Goal: Task Accomplishment & Management: Complete application form

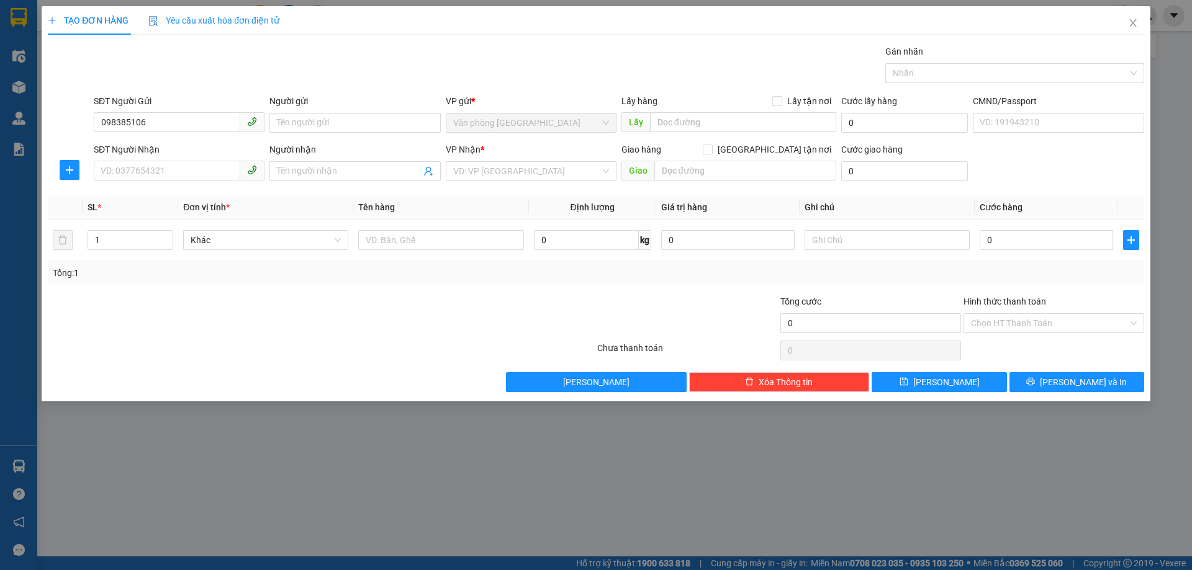
type input "0983851061"
click at [182, 146] on div "0983851061 - CHỊ [PERSON_NAME]" at bounding box center [179, 148] width 156 height 14
type input "CHỊ [PERSON_NAME]"
type input "0983851061"
click at [176, 167] on input "SĐT Người Nhận" at bounding box center [167, 171] width 146 height 20
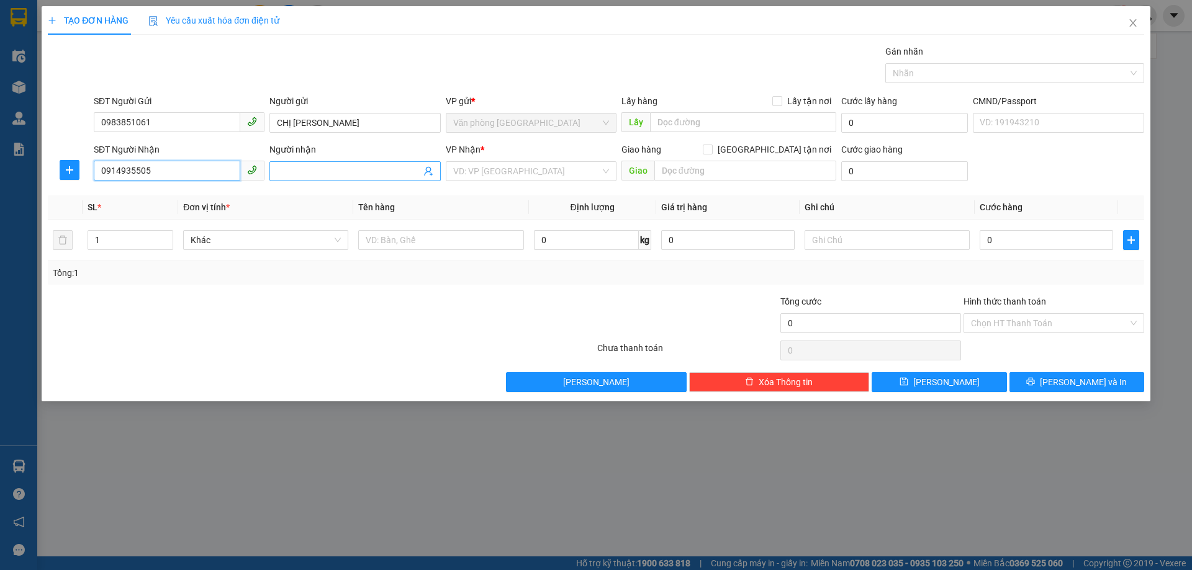
type input "0914935505"
click at [320, 176] on input "Người nhận" at bounding box center [348, 171] width 143 height 14
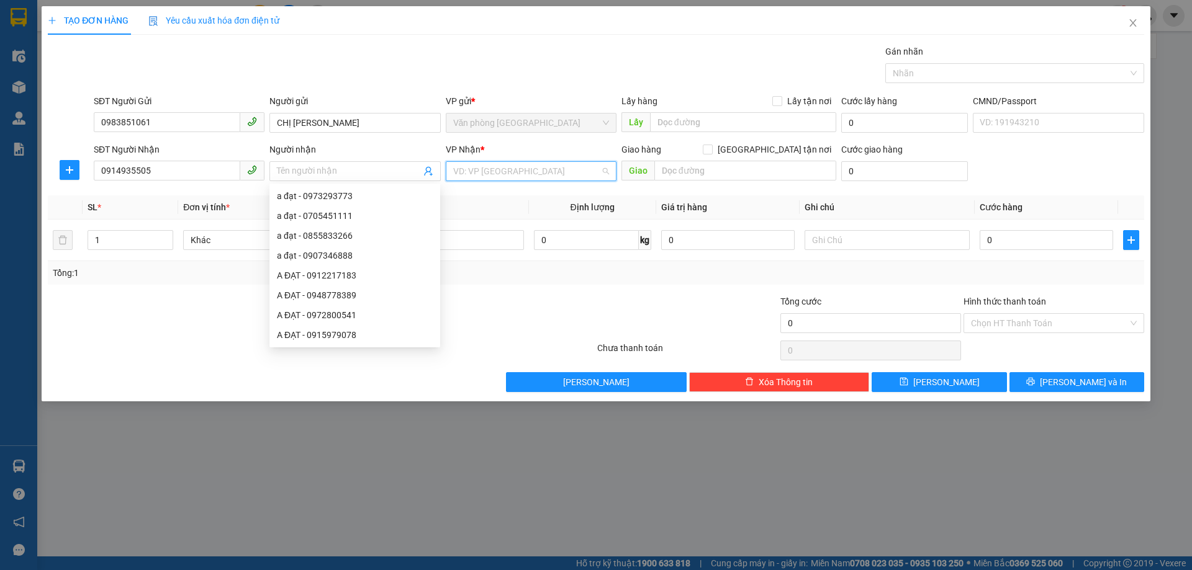
click at [537, 176] on input "search" at bounding box center [526, 171] width 147 height 19
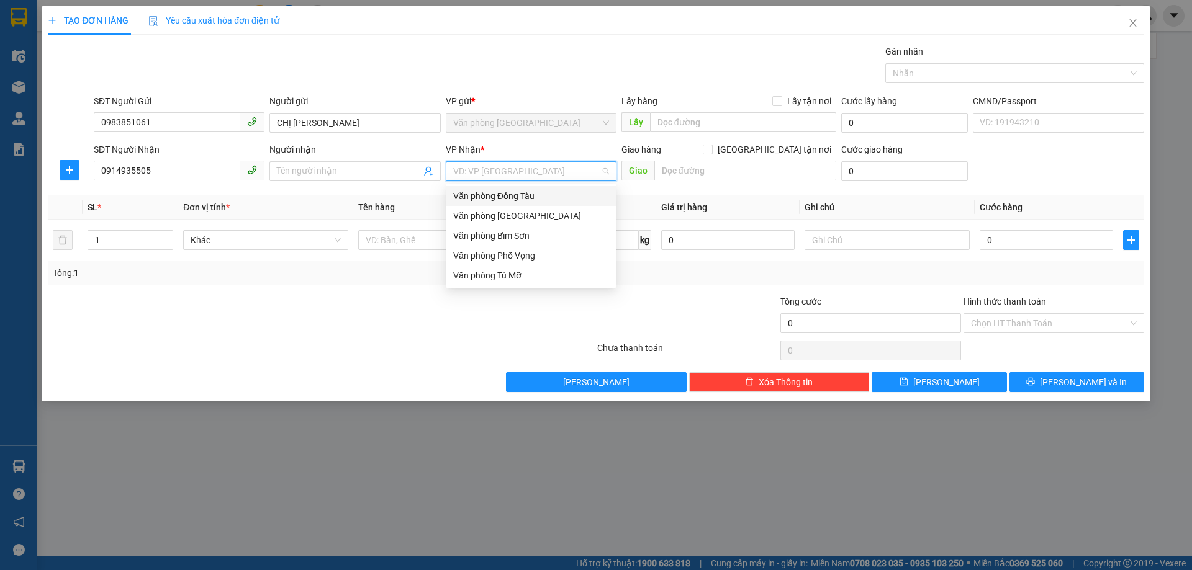
click at [501, 199] on div "Văn phòng Đồng Tàu" at bounding box center [531, 196] width 156 height 14
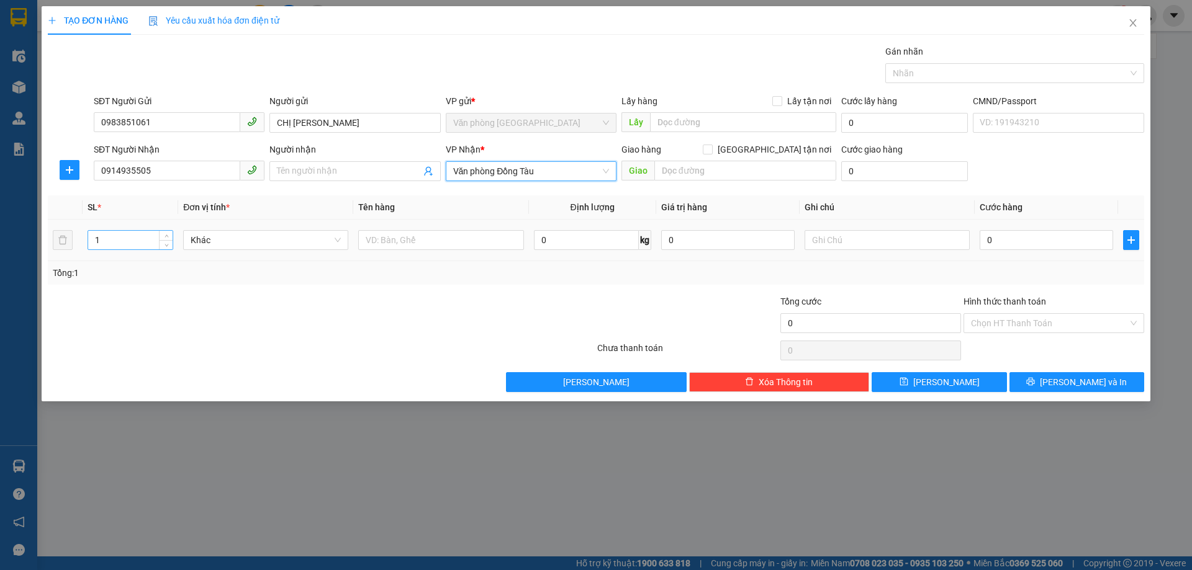
click at [137, 249] on input "1" at bounding box center [130, 240] width 84 height 19
type input "10"
click at [413, 245] on input "text" at bounding box center [440, 240] width 165 height 20
click at [415, 245] on input "text" at bounding box center [440, 240] width 165 height 20
type input "THÙNG RƯỢU"
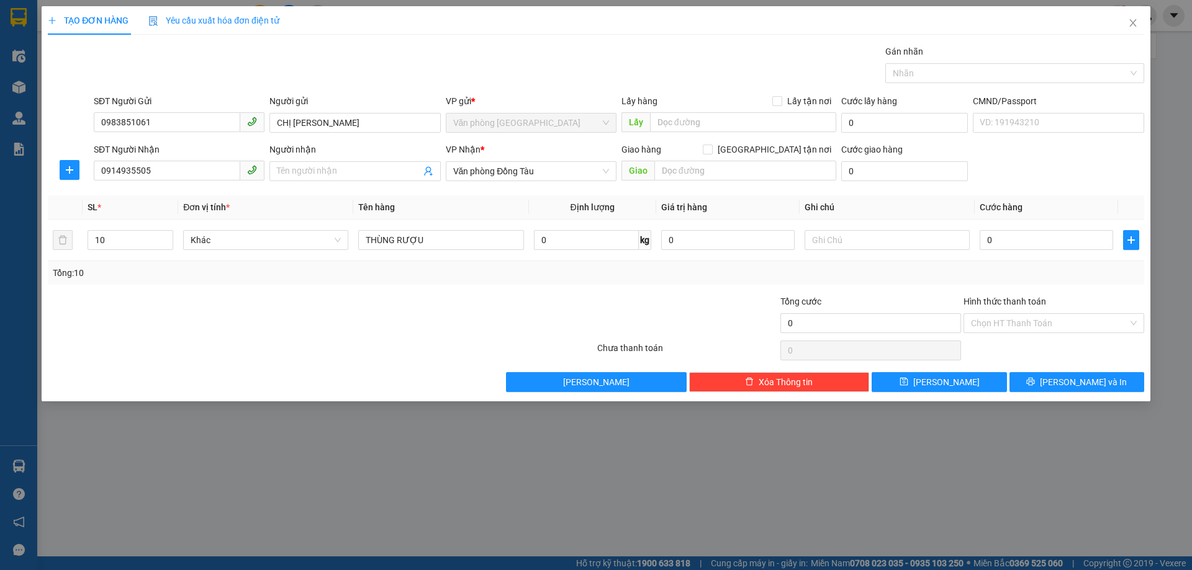
click at [451, 293] on div "Transit Pickup Surcharge Ids Transit Deliver Surcharge Ids Transit Deliver Surc…" at bounding box center [596, 219] width 1096 height 348
click at [989, 239] on input "0" at bounding box center [1045, 240] width 133 height 20
type input "4"
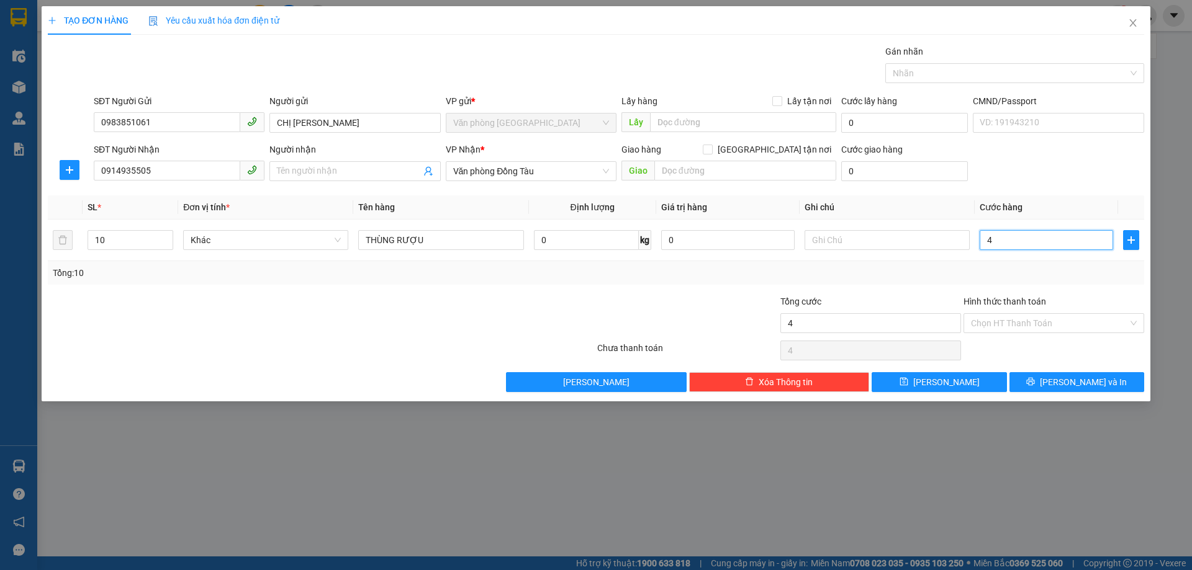
type input "45"
type input "450"
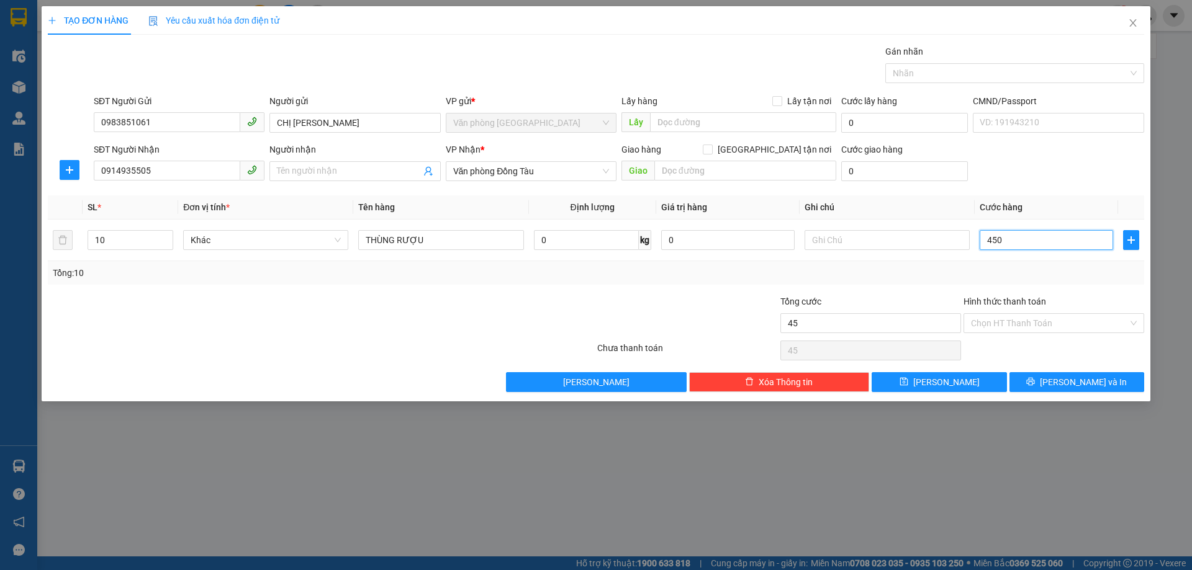
type input "450"
type input "4.500"
type input "45.000"
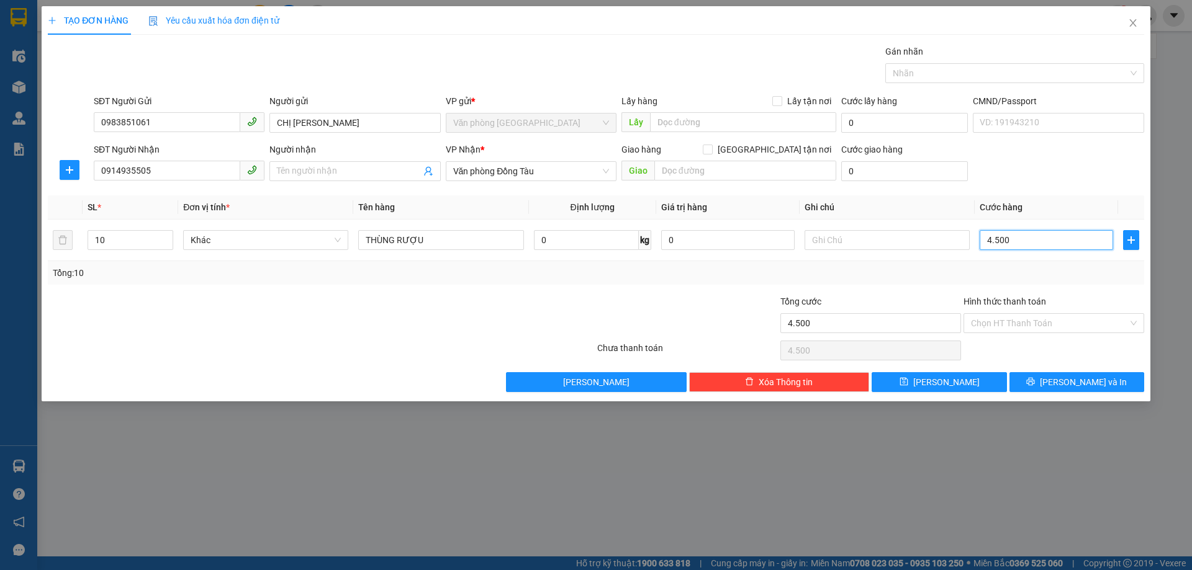
type input "45.000"
type input "450.000"
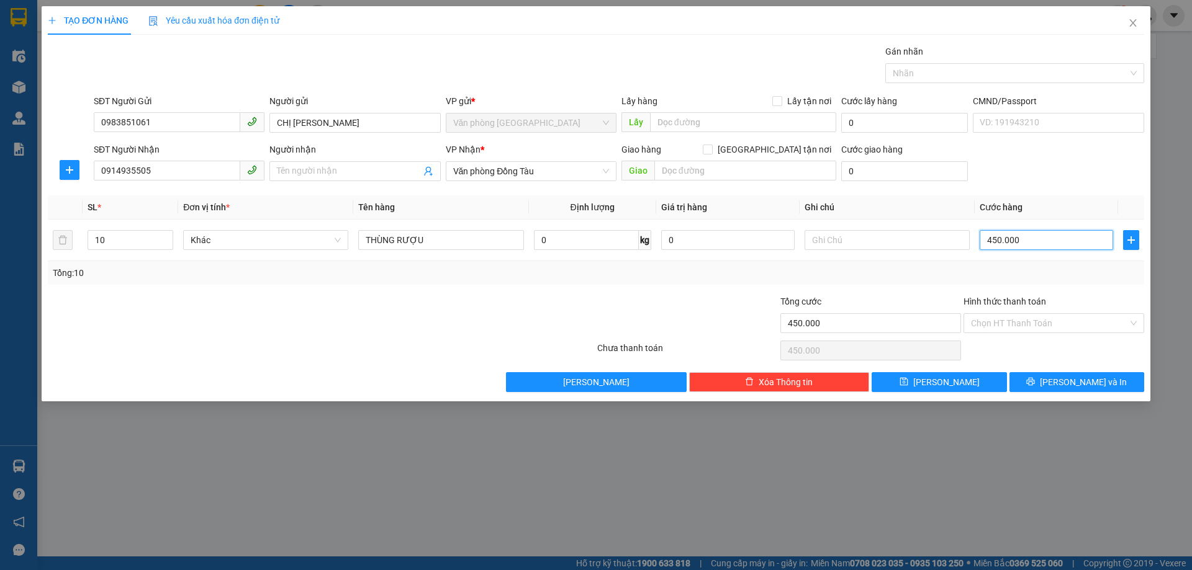
type input "4.500.000"
type input "450.000"
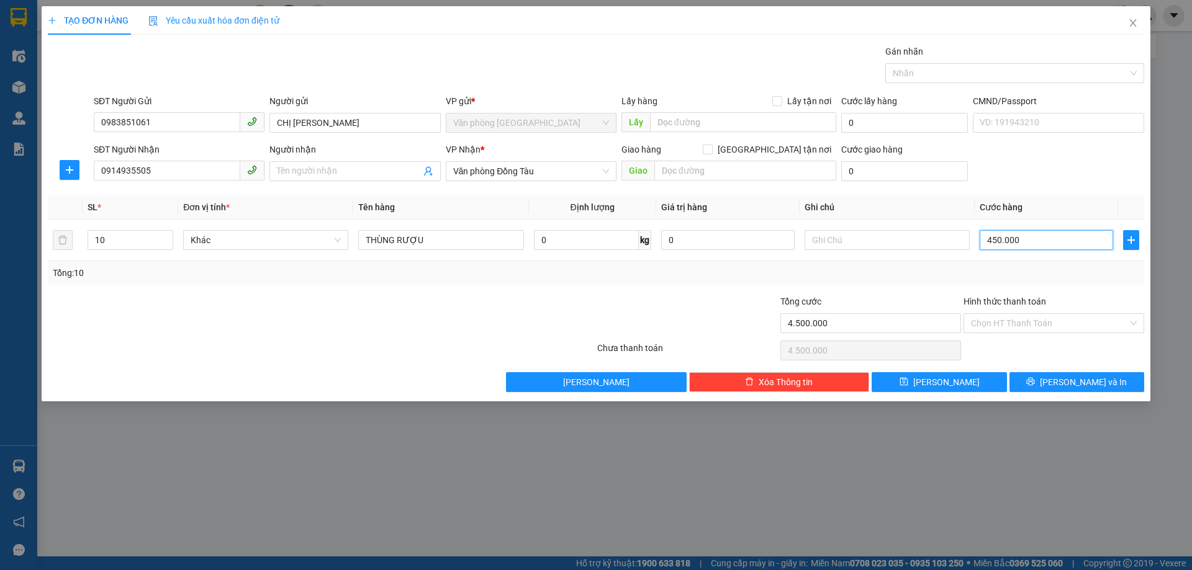
type input "450.000"
click at [1017, 318] on input "Hình thức thanh toán" at bounding box center [1049, 323] width 157 height 19
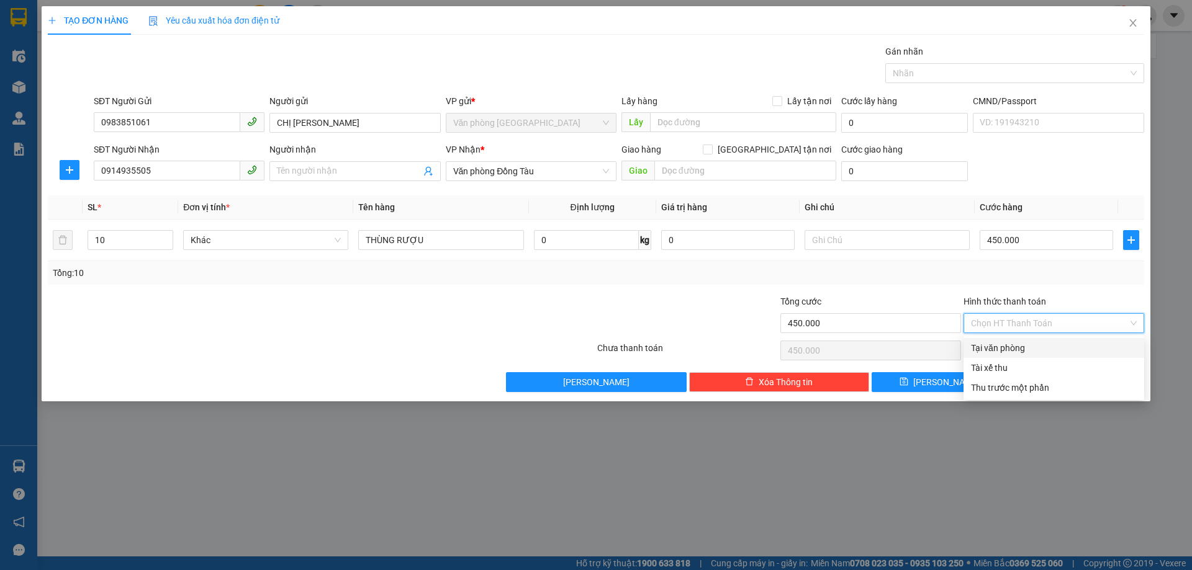
click at [1022, 344] on div "Tại văn phòng" at bounding box center [1054, 348] width 166 height 14
type input "0"
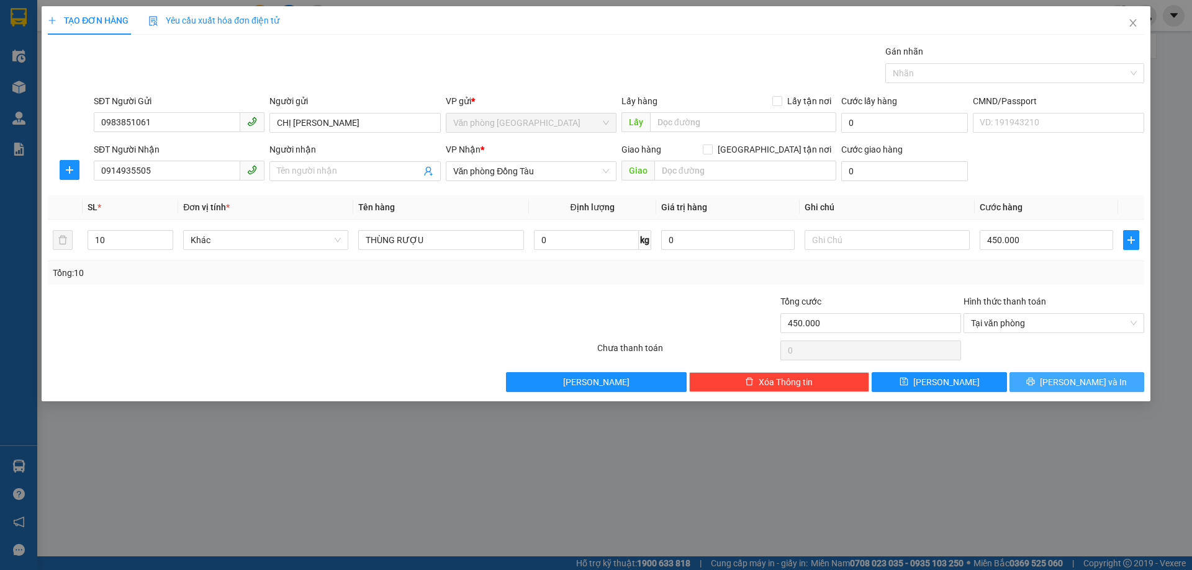
click at [1058, 377] on button "[PERSON_NAME] và In" at bounding box center [1076, 382] width 135 height 20
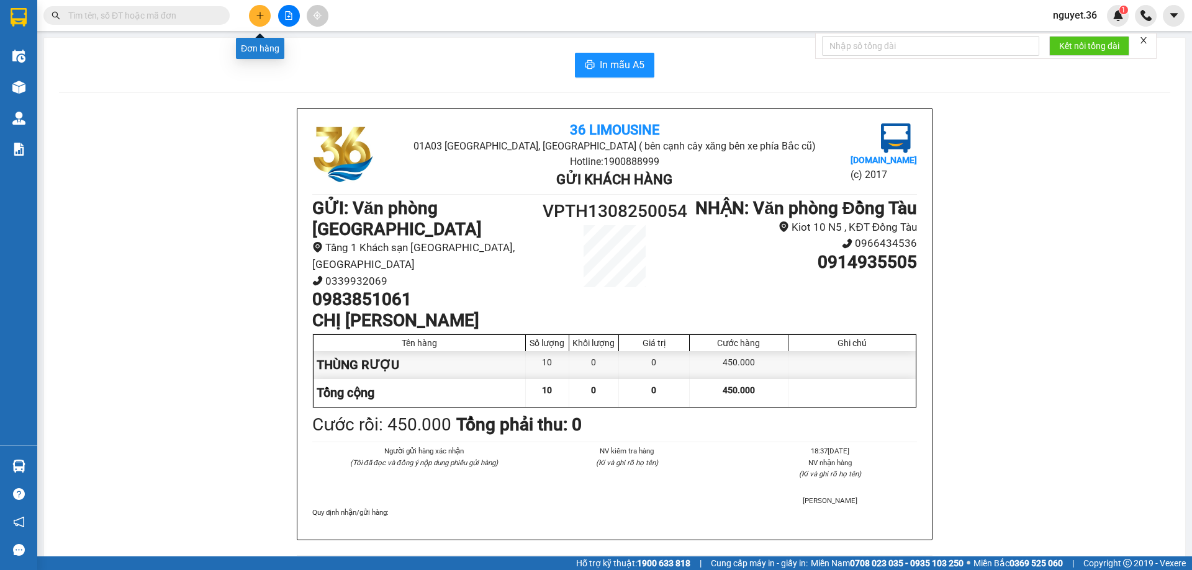
click at [253, 14] on button at bounding box center [260, 16] width 22 height 22
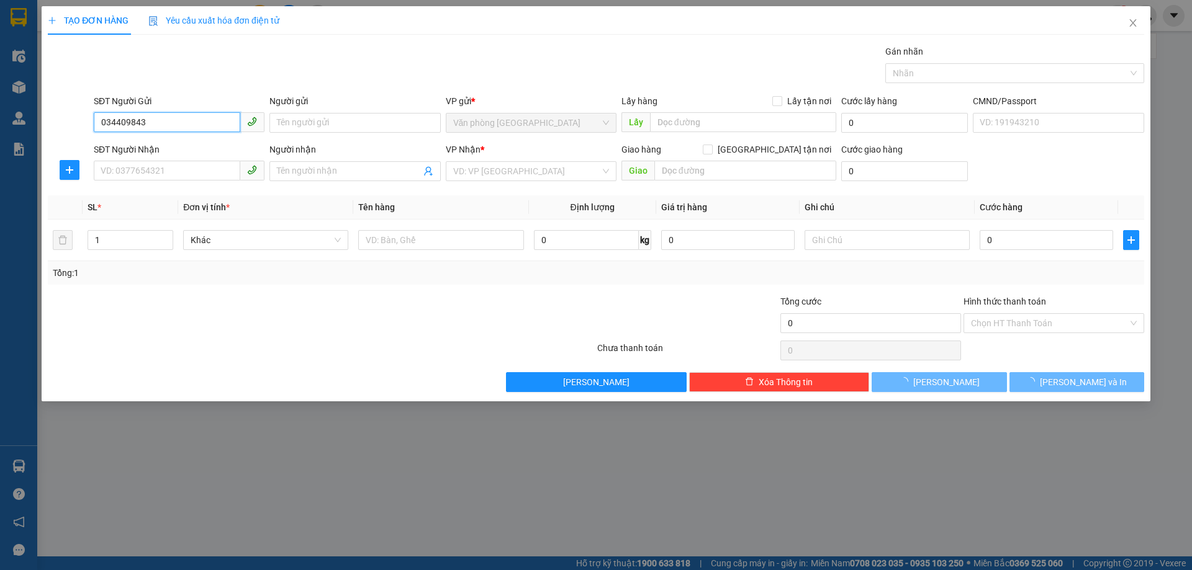
type input "0344098438"
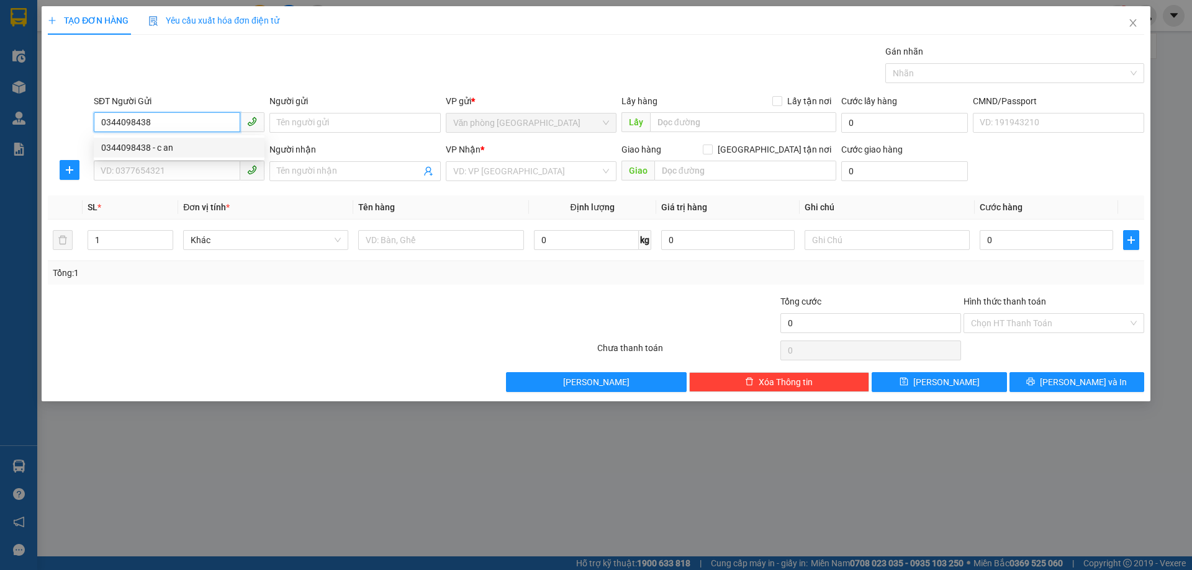
click at [211, 149] on div "0344098438 - c an" at bounding box center [179, 148] width 156 height 14
type input "c an"
type input "0344098438"
click at [173, 178] on input "SĐT Người Nhận" at bounding box center [167, 171] width 146 height 20
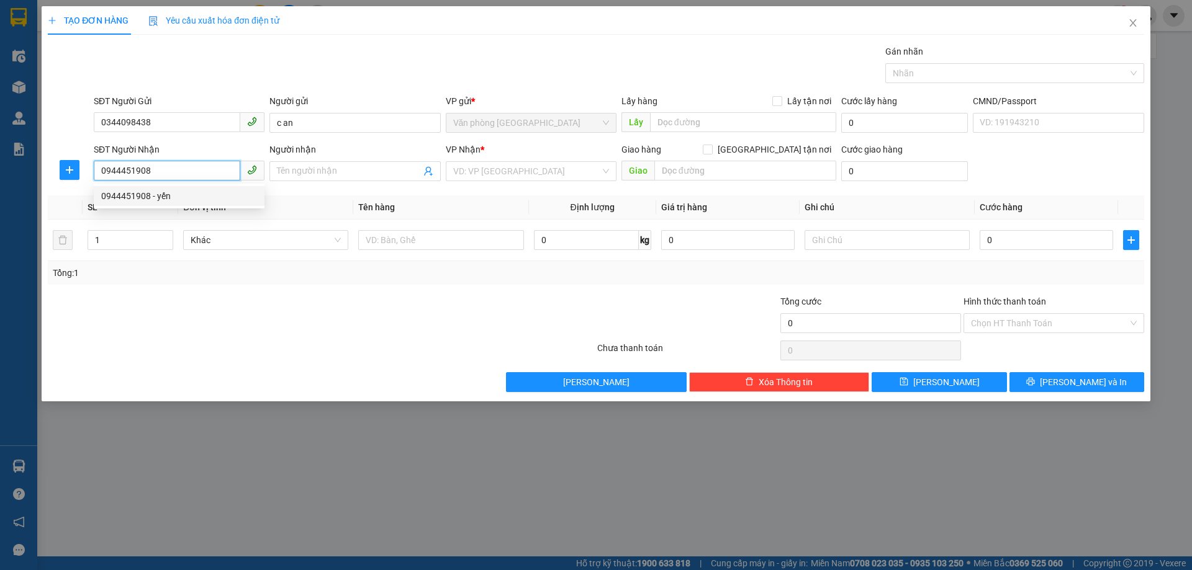
type input "0944451908"
click at [225, 184] on div "0944451908 0944451908 - yến" at bounding box center [179, 196] width 171 height 25
click at [196, 160] on div "SĐT Người Nhận" at bounding box center [179, 152] width 171 height 19
click at [194, 166] on input "0944451908" at bounding box center [167, 171] width 146 height 20
click at [179, 202] on div "0944451908 - yến" at bounding box center [179, 196] width 156 height 14
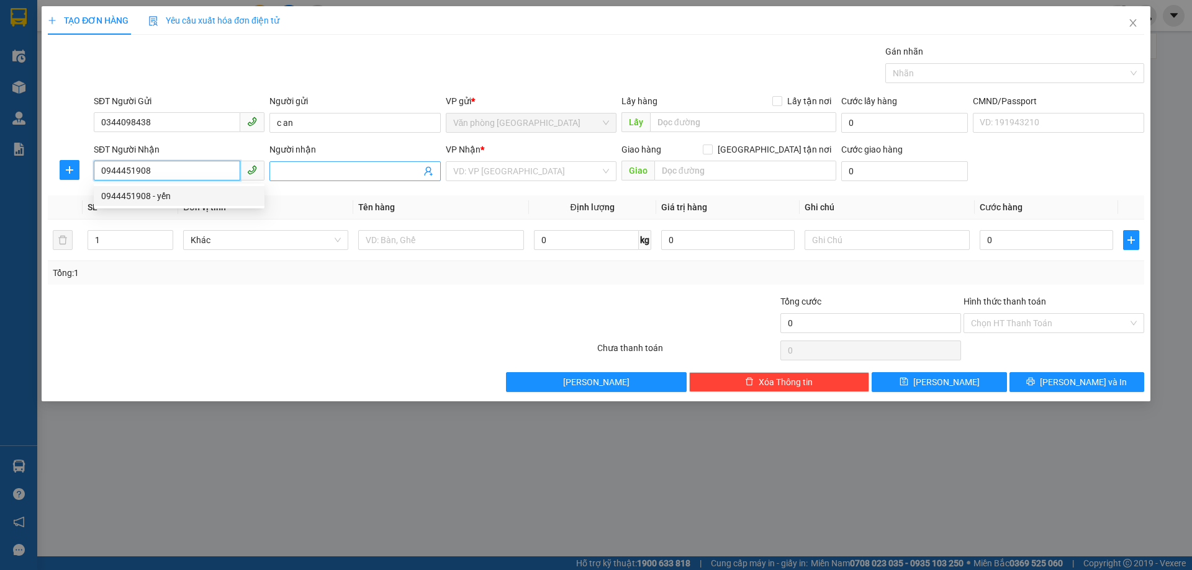
type input "yến"
type input "NGÕ 27 [PERSON_NAME] . P NHÂN CHÍNH"
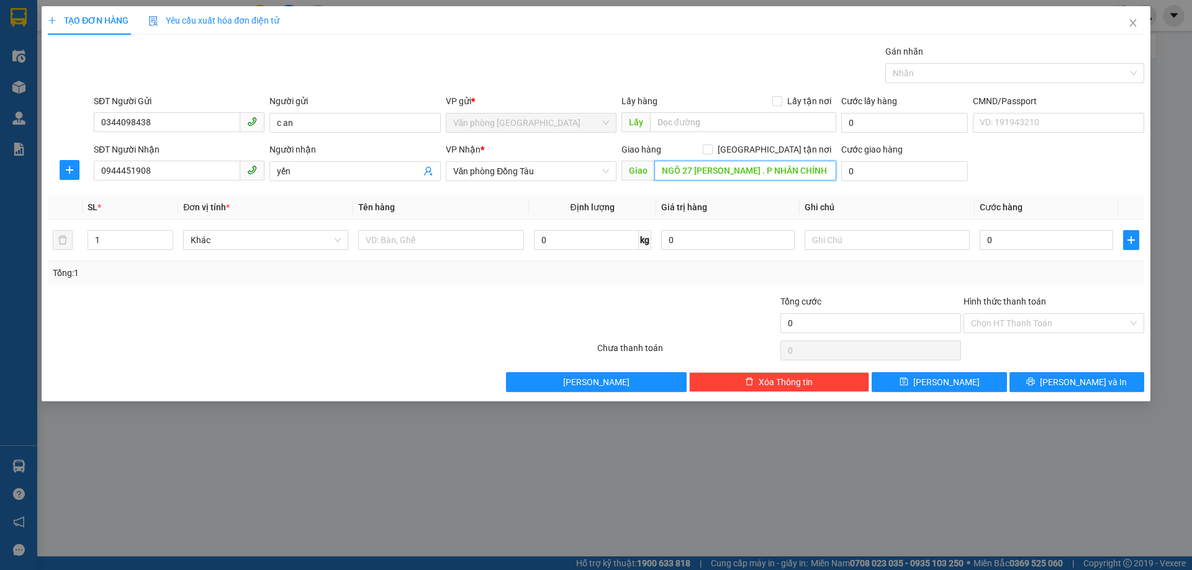
click at [803, 168] on input "NGÕ 27 [PERSON_NAME] . P NHÂN CHÍNH" at bounding box center [745, 171] width 182 height 20
click at [1004, 238] on input "0" at bounding box center [1045, 240] width 133 height 20
type input "3"
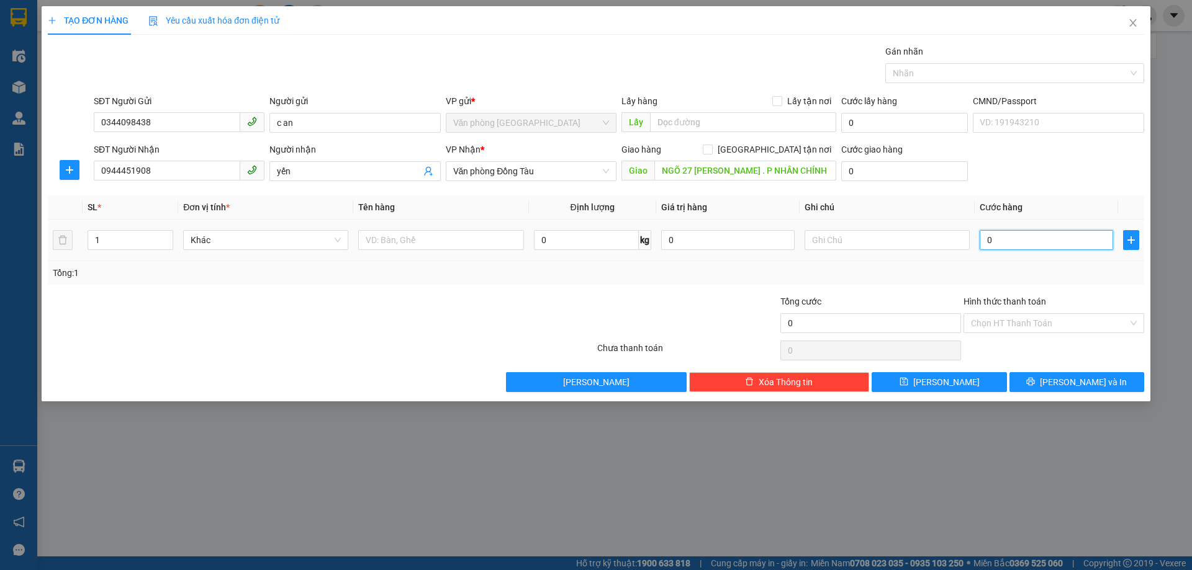
type input "3"
type input "30"
type input "300"
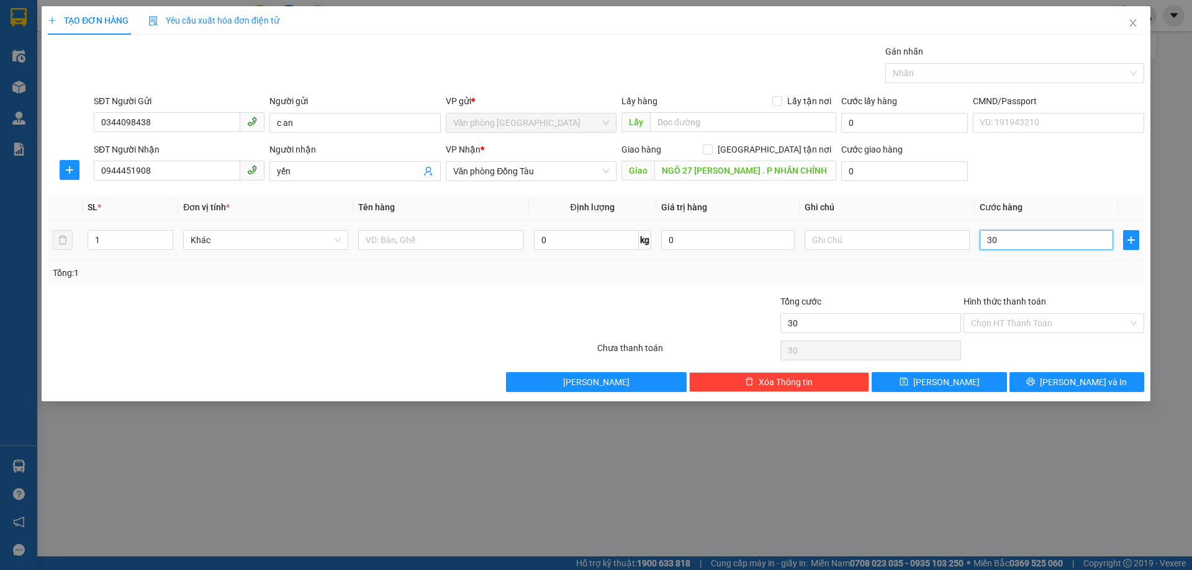
type input "300"
type input "3.000"
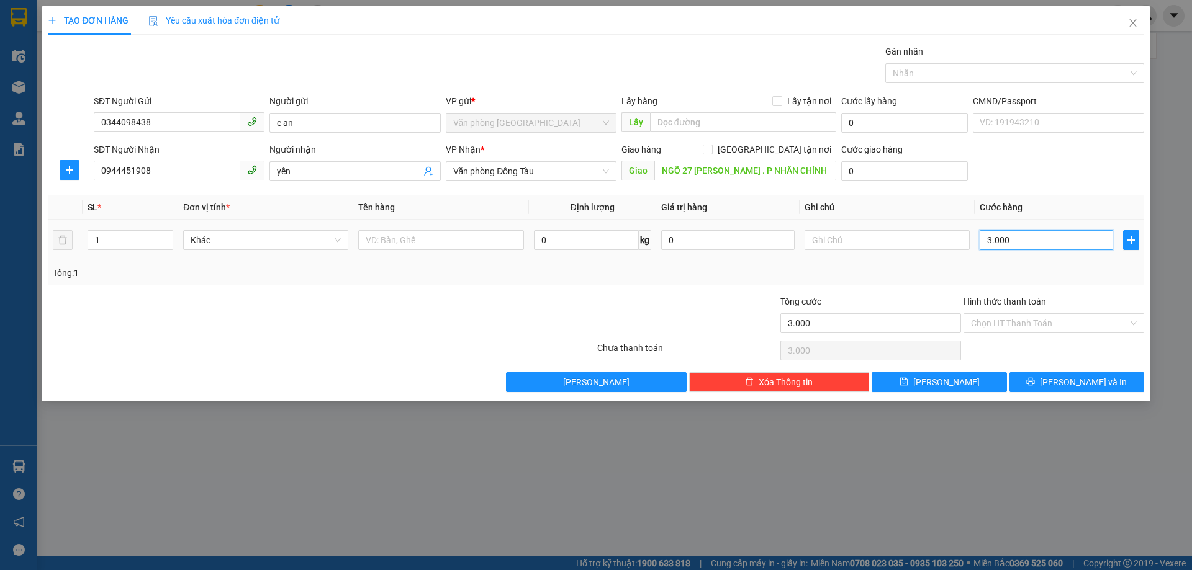
type input "30.000"
click at [862, 273] on div "Tổng: 1" at bounding box center [596, 273] width 1086 height 14
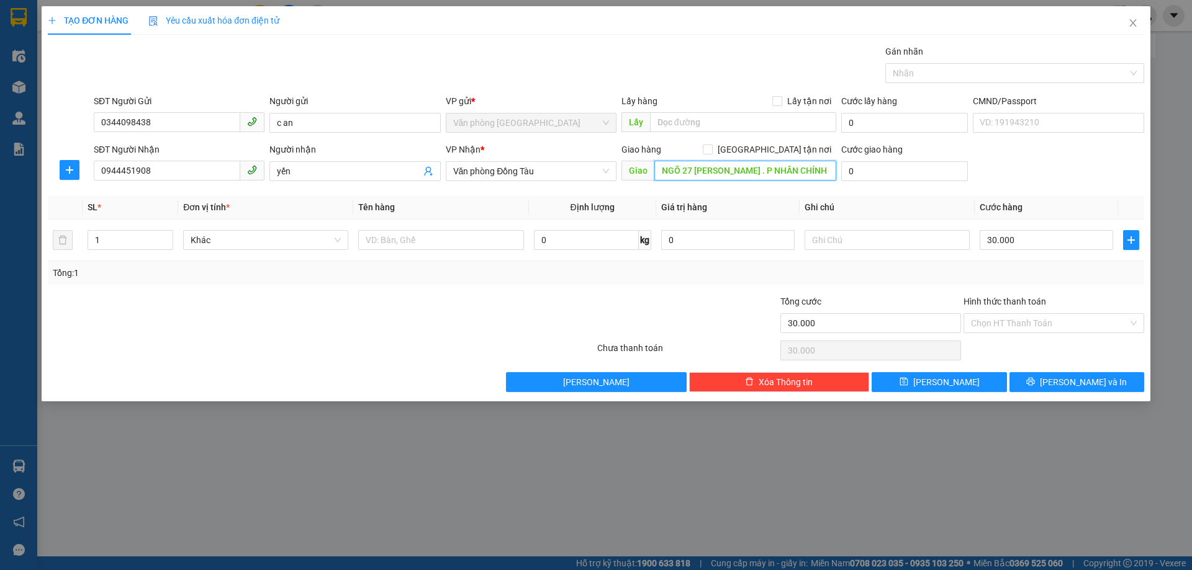
click at [786, 176] on input "NGÕ 27 [PERSON_NAME] . P NHÂN CHÍNH" at bounding box center [745, 171] width 182 height 20
click at [864, 167] on input "0" at bounding box center [904, 171] width 127 height 20
type input "4"
type input "30.004"
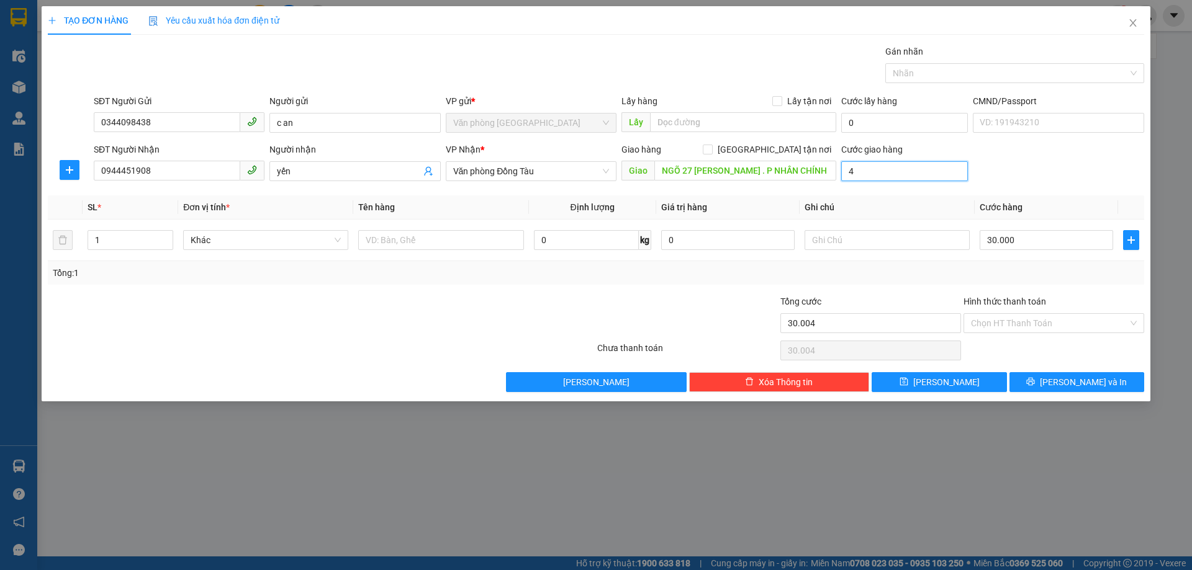
type input "42"
type input "30.042"
type input "420"
type input "30.420"
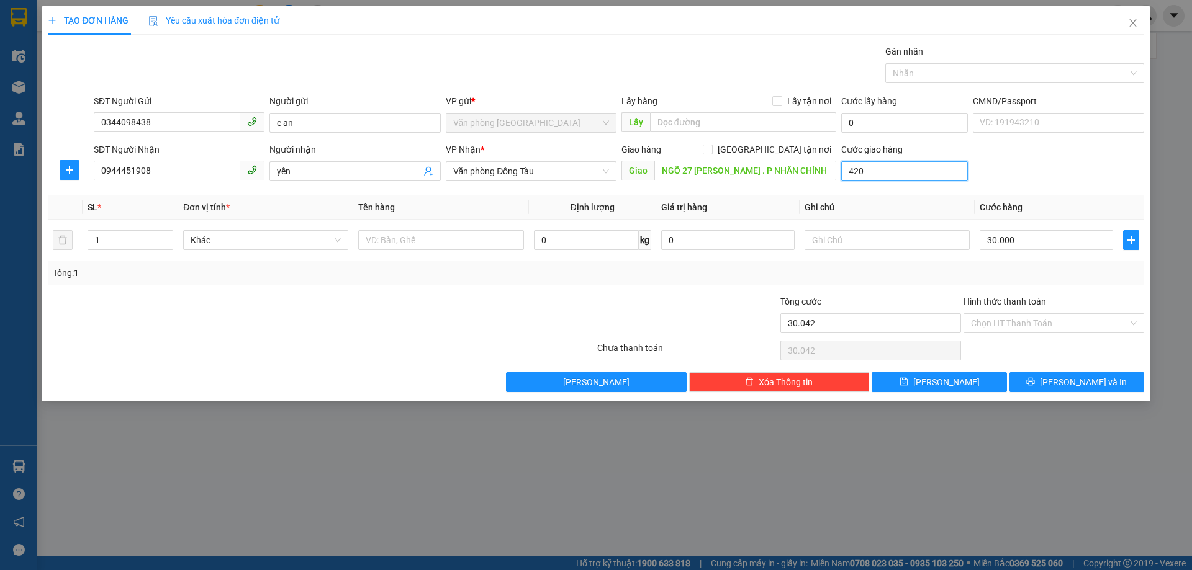
type input "30.420"
type input "4.200"
type input "34.200"
type input "42.000"
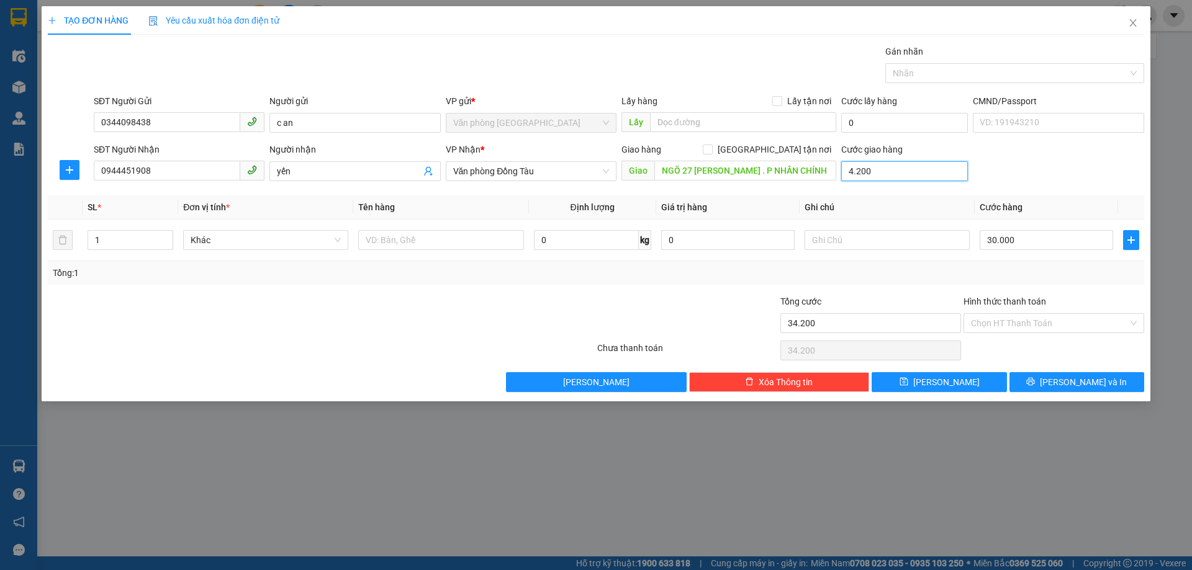
type input "72.000"
type input "420.000"
type input "450.000"
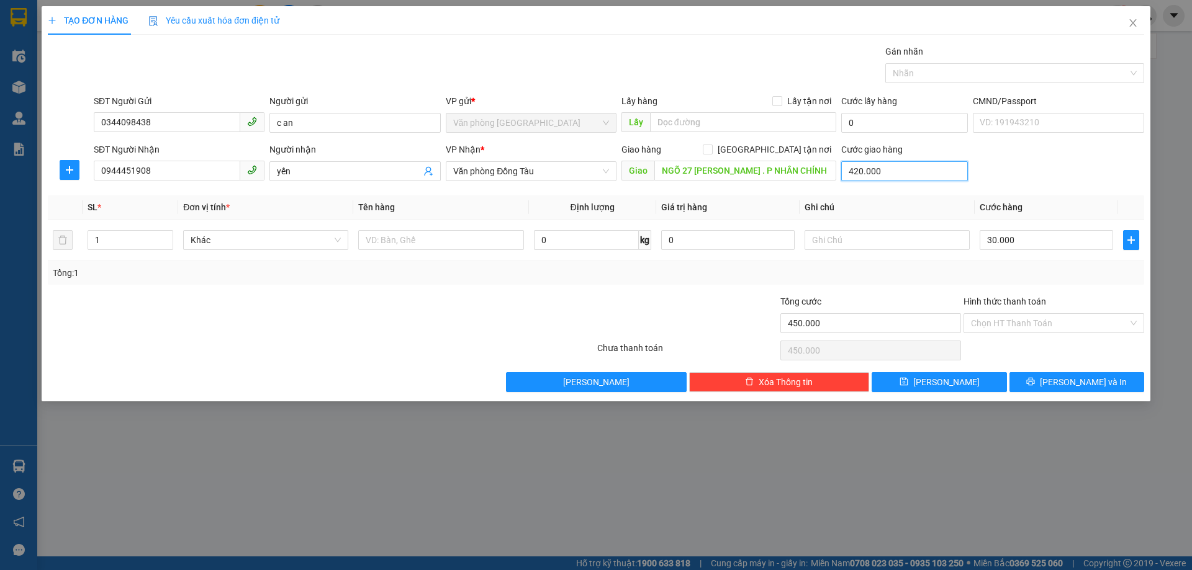
type input "42.000"
type input "72.000"
type input "42.000"
click at [1052, 331] on input "Hình thức thanh toán" at bounding box center [1049, 323] width 157 height 19
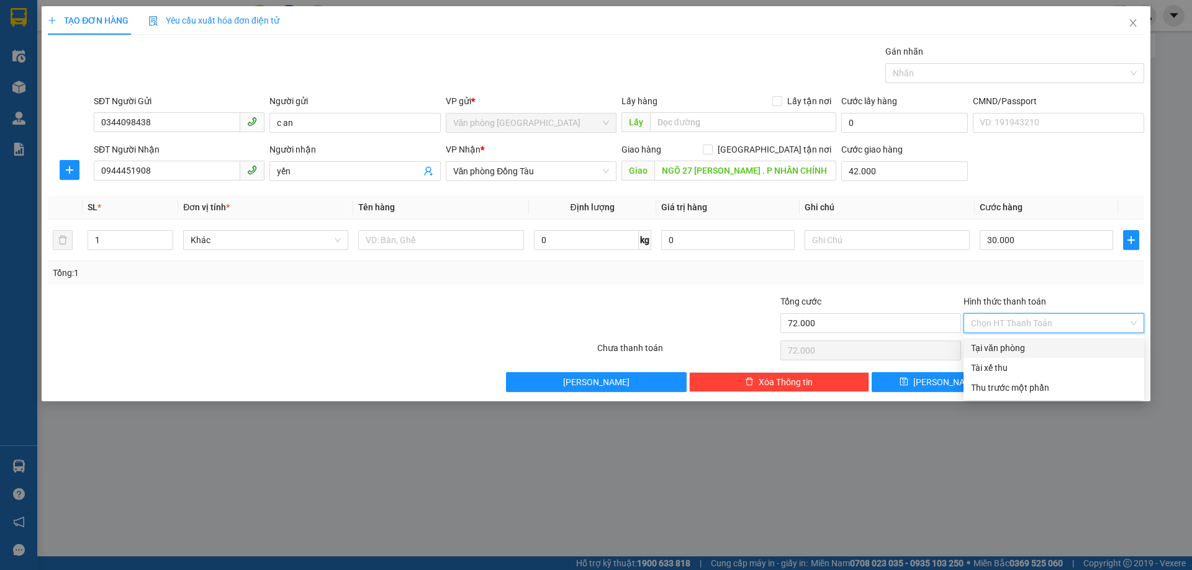
click at [1055, 343] on div "Tại văn phòng" at bounding box center [1054, 348] width 166 height 14
type input "0"
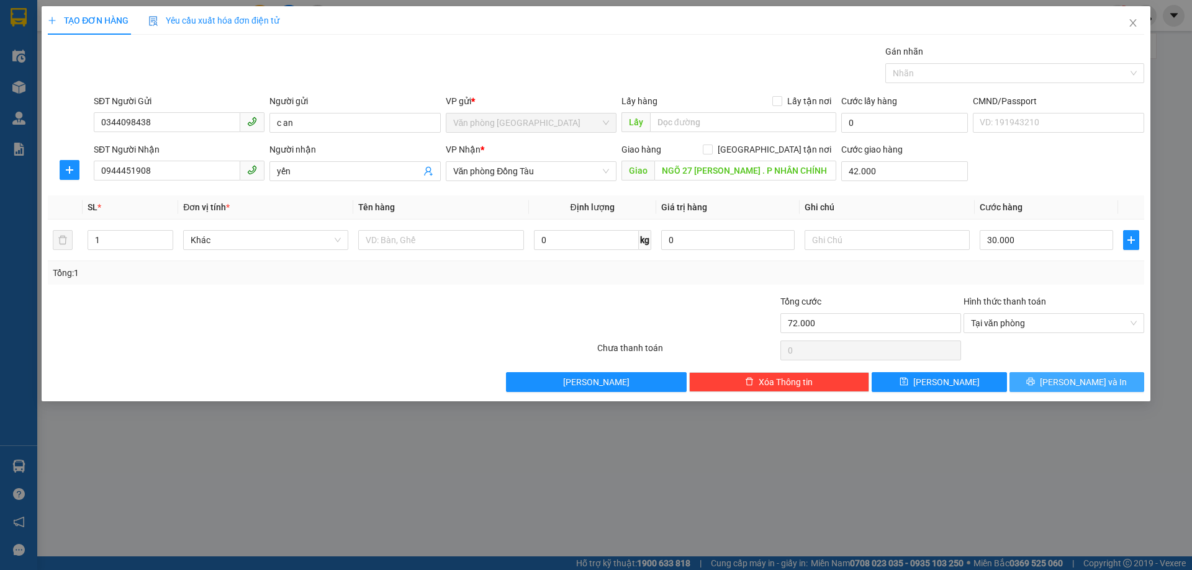
click at [1066, 380] on span "[PERSON_NAME] và In" at bounding box center [1083, 383] width 87 height 14
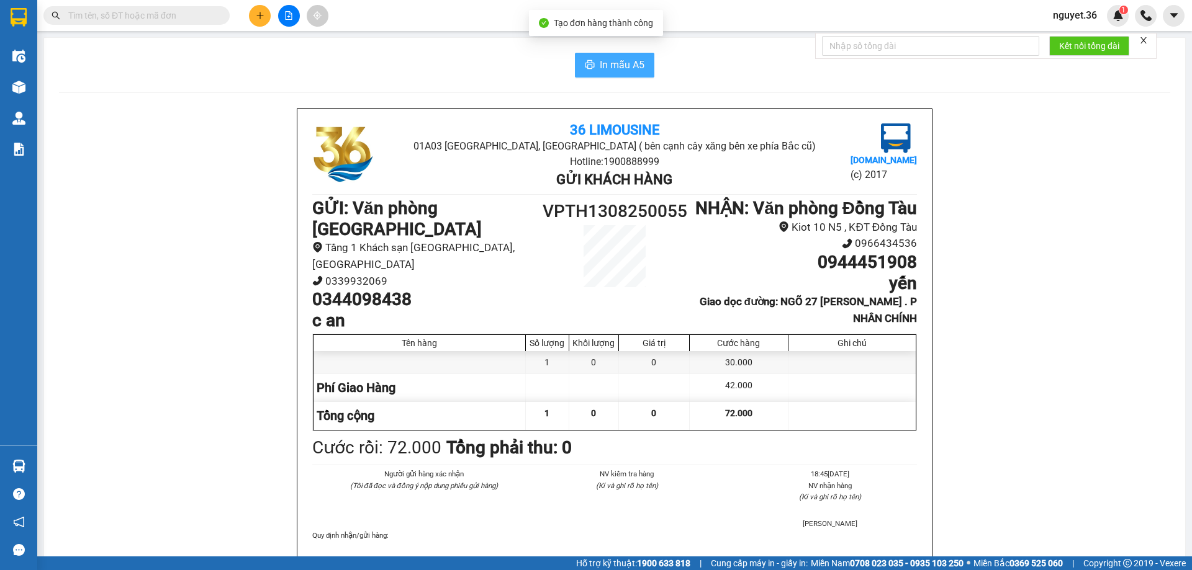
click at [615, 70] on span "In mẫu A5" at bounding box center [622, 65] width 45 height 16
click at [626, 64] on span "In mẫu A5" at bounding box center [622, 65] width 45 height 16
drag, startPoint x: 685, startPoint y: 281, endPoint x: 677, endPoint y: 280, distance: 8.1
click at [690, 273] on h1 "0944451908" at bounding box center [803, 262] width 227 height 21
click at [621, 60] on span "In mẫu A5" at bounding box center [622, 65] width 45 height 16
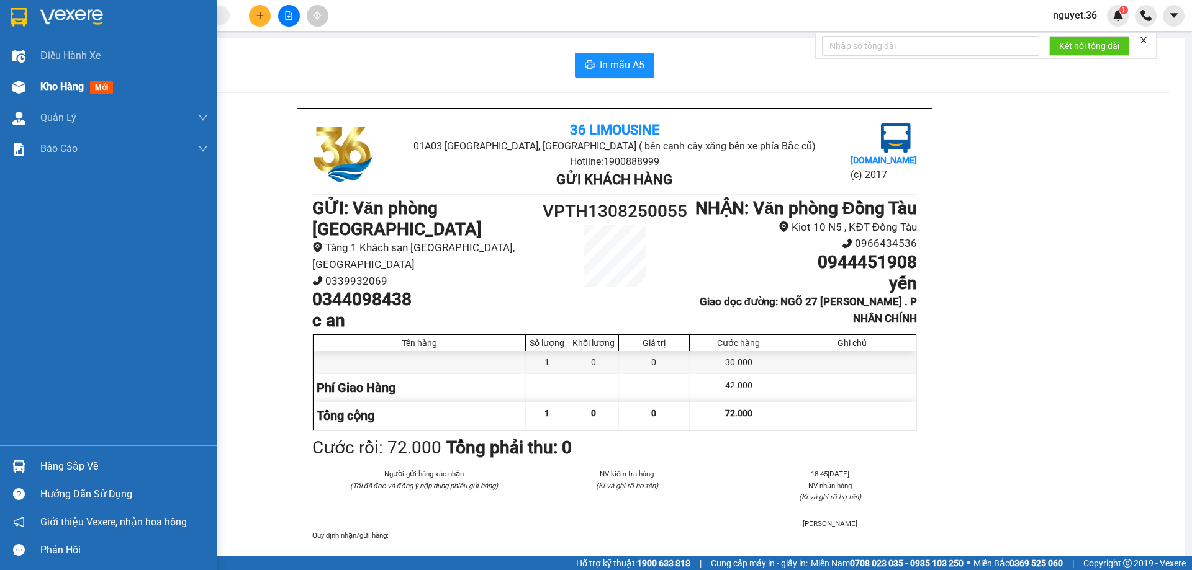
click at [86, 88] on div "Kho hàng mới" at bounding box center [79, 87] width 78 height 16
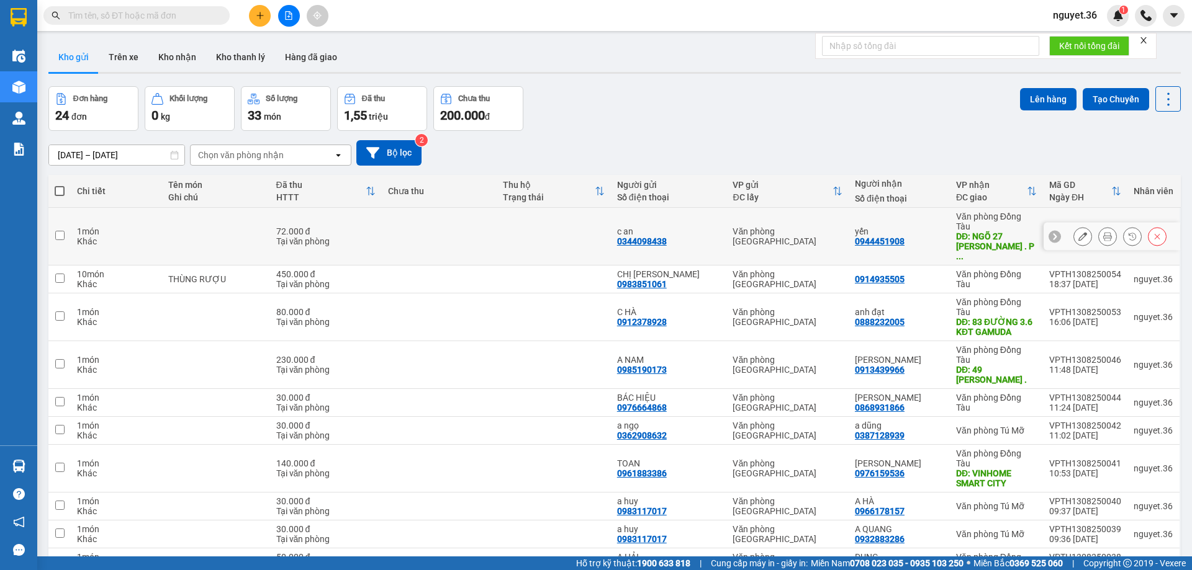
click at [1078, 232] on icon at bounding box center [1082, 236] width 9 height 9
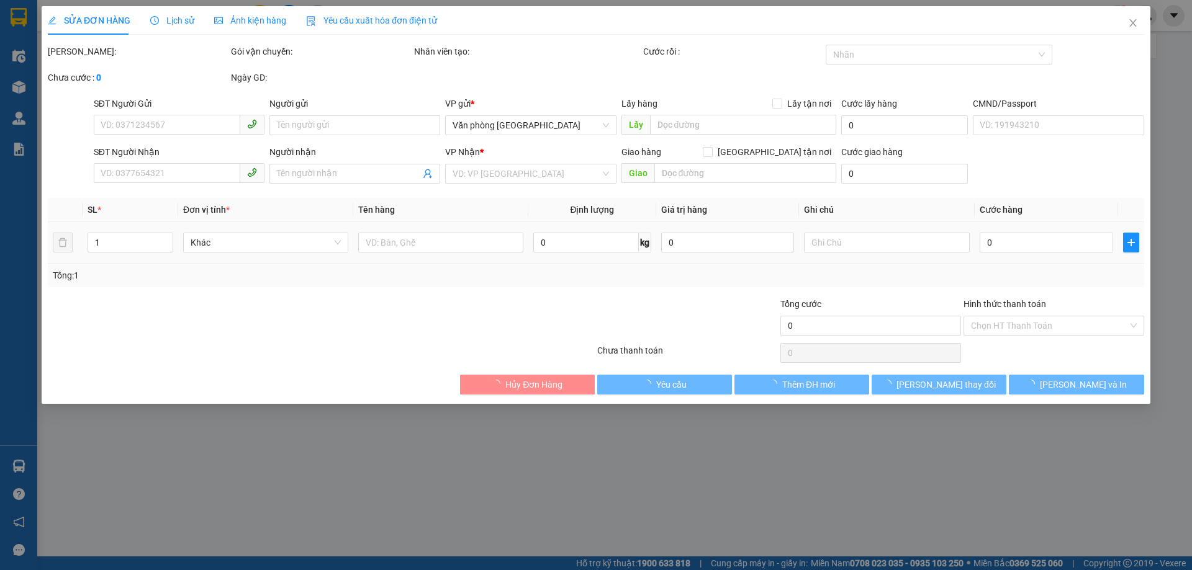
type input "0344098438"
type input "c an"
type input "0944451908"
type input "yến"
type input "NGÕ 27 [PERSON_NAME] . P NHÂN CHÍNH"
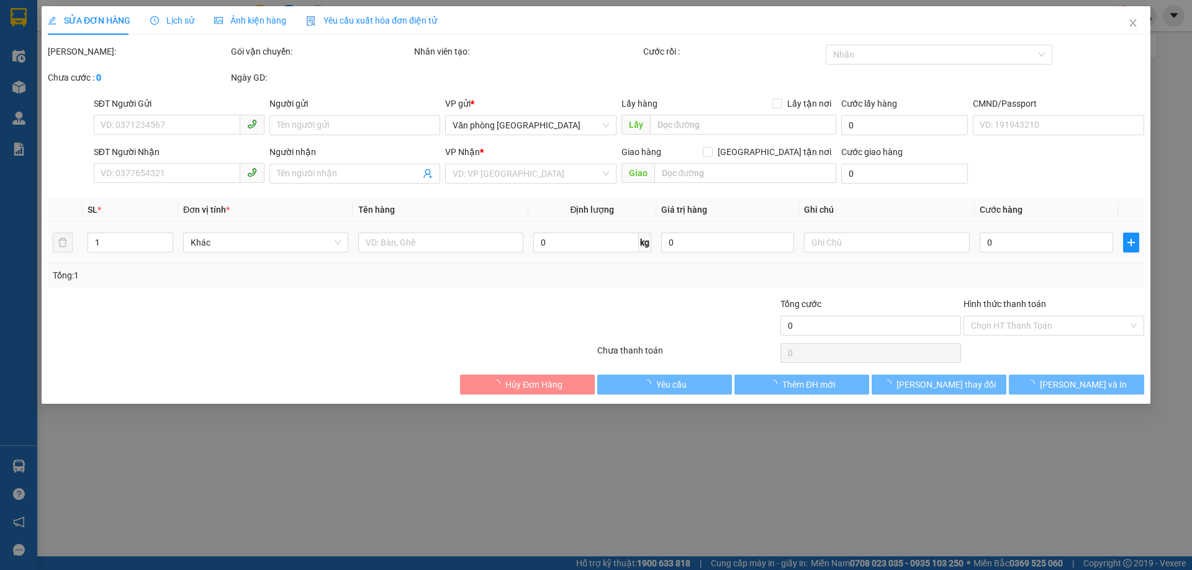
type input "42.000"
type input "72.000"
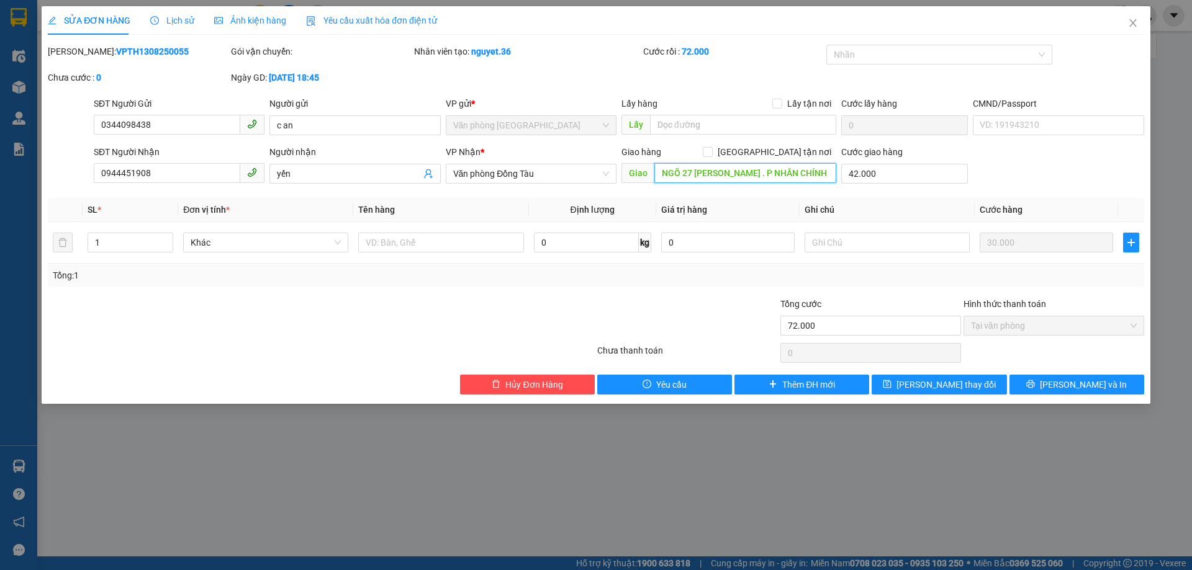
click at [824, 170] on input "NGÕ 27 [PERSON_NAME] . P NHÂN CHÍNH" at bounding box center [745, 173] width 182 height 20
type input "LÔ 13 BT4-2 DỰ ÁN NHÀ ỞTRUNG VĂN, [GEOGRAPHIC_DATA]"
click at [1035, 384] on icon "printer" at bounding box center [1030, 384] width 9 height 9
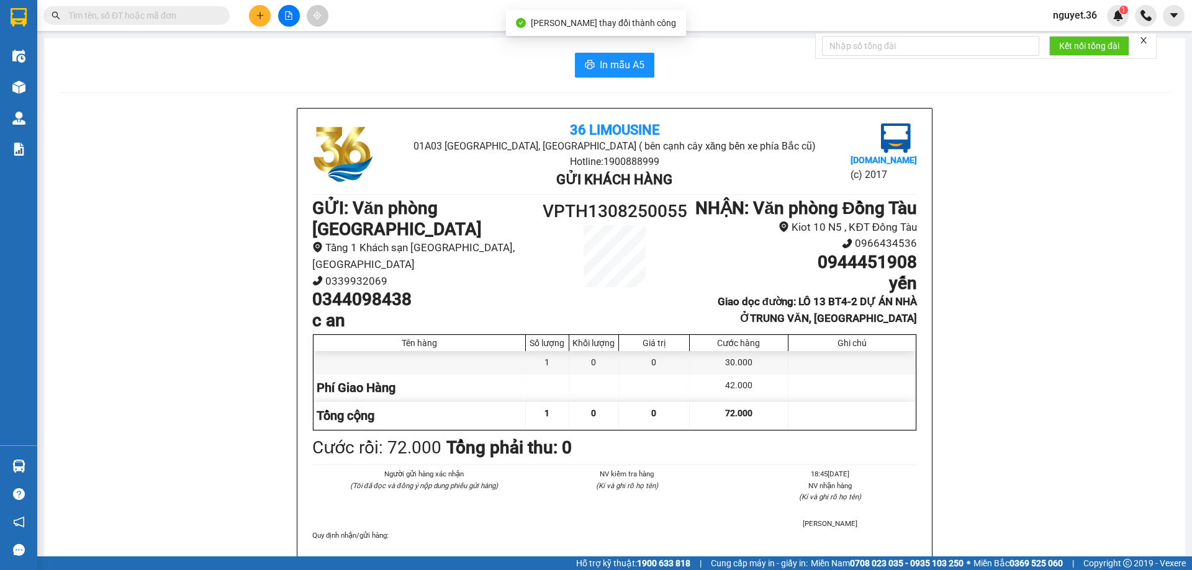
click at [587, 81] on div "In mẫu A5 36 Limousine 01A03 [GEOGRAPHIC_DATA], [GEOGRAPHIC_DATA] ( bên cạnh câ…" at bounding box center [614, 567] width 1141 height 1058
click at [589, 76] on button "In mẫu A5" at bounding box center [614, 65] width 79 height 25
